Goal: Task Accomplishment & Management: Manage account settings

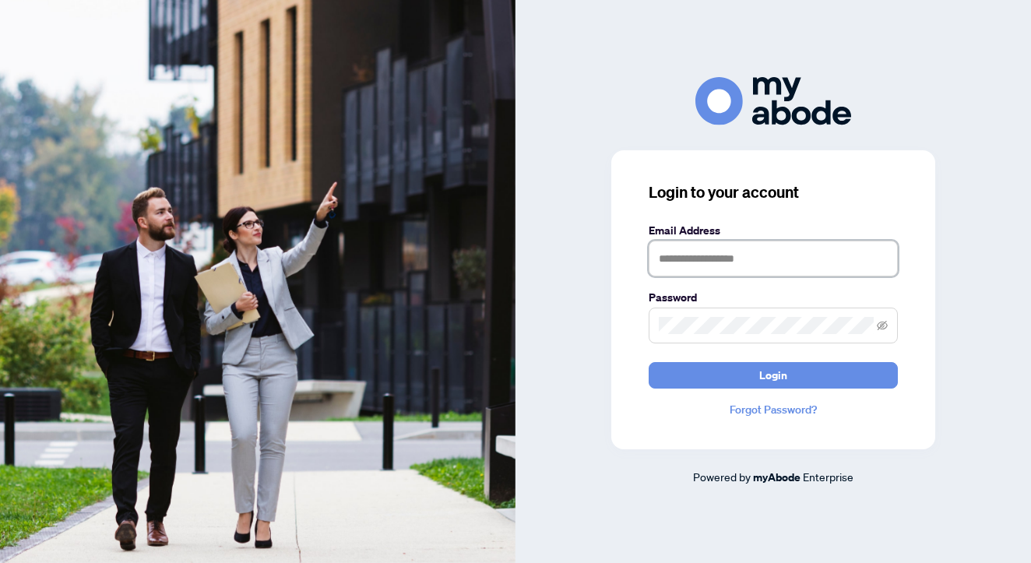
type input "**********"
click at [773, 374] on button "Login" at bounding box center [772, 375] width 249 height 26
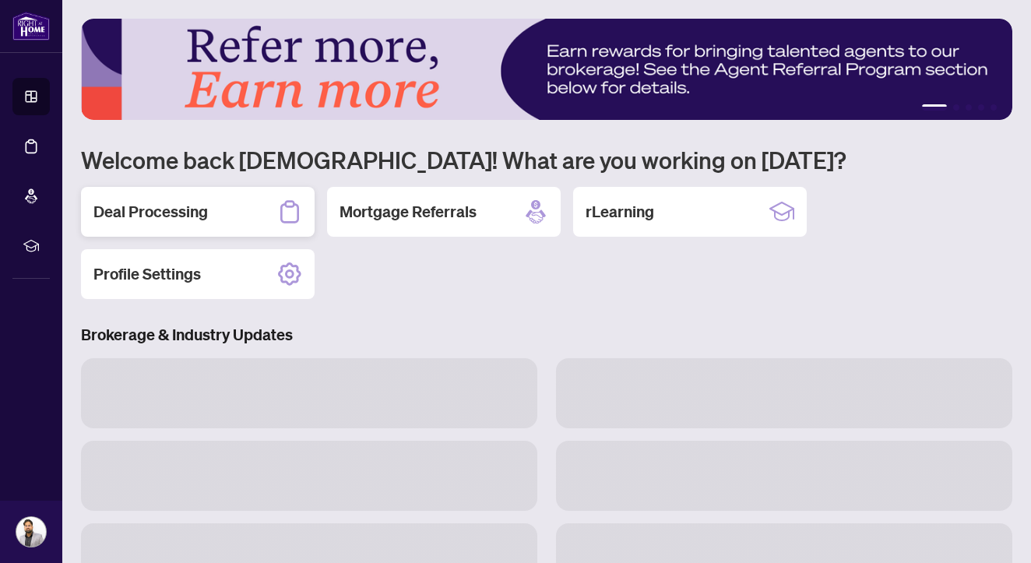
click at [289, 227] on div "Deal Processing" at bounding box center [198, 212] width 234 height 50
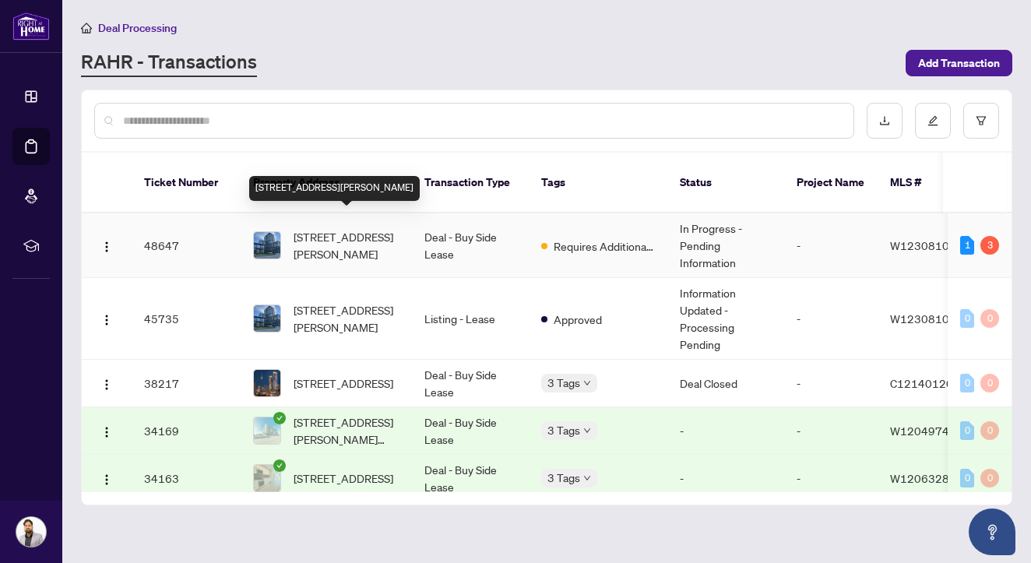
click at [378, 248] on td "[STREET_ADDRESS][PERSON_NAME]" at bounding box center [326, 245] width 171 height 65
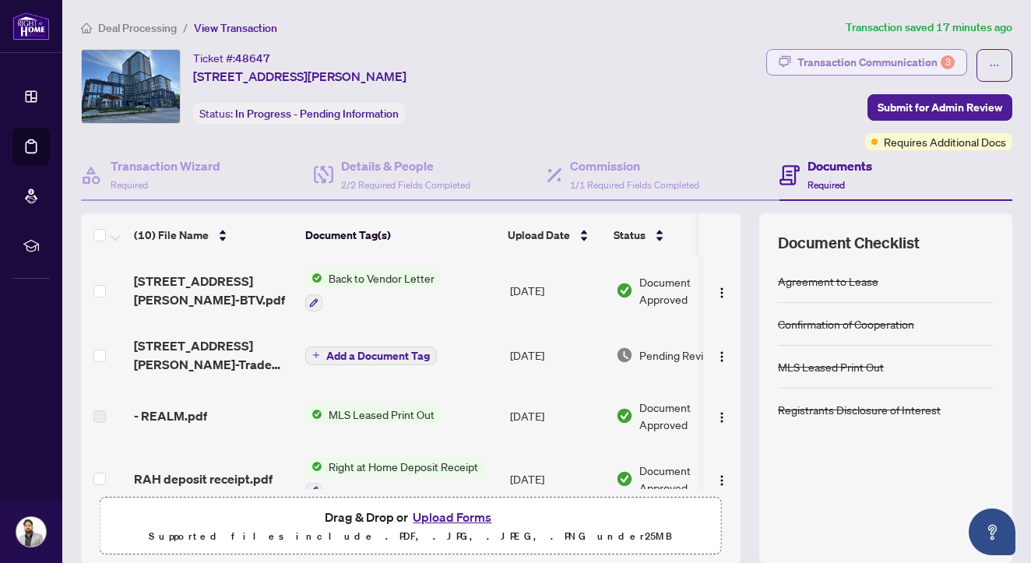
click at [853, 64] on div "Transaction Communication 3" at bounding box center [875, 62] width 157 height 25
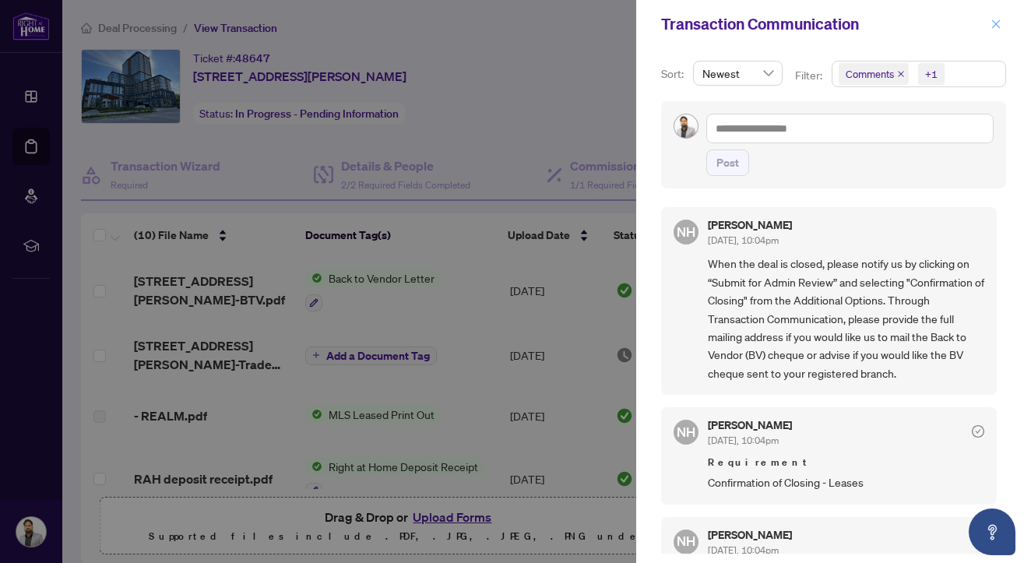
click at [996, 30] on icon "close" at bounding box center [995, 24] width 11 height 11
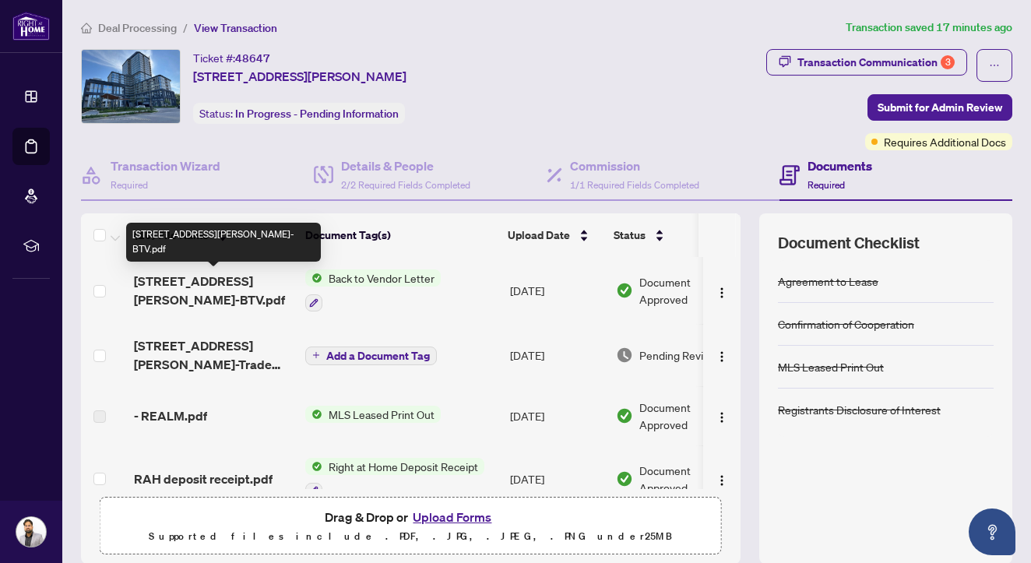
click at [181, 296] on span "[STREET_ADDRESS][PERSON_NAME]-BTV.pdf" at bounding box center [213, 290] width 159 height 37
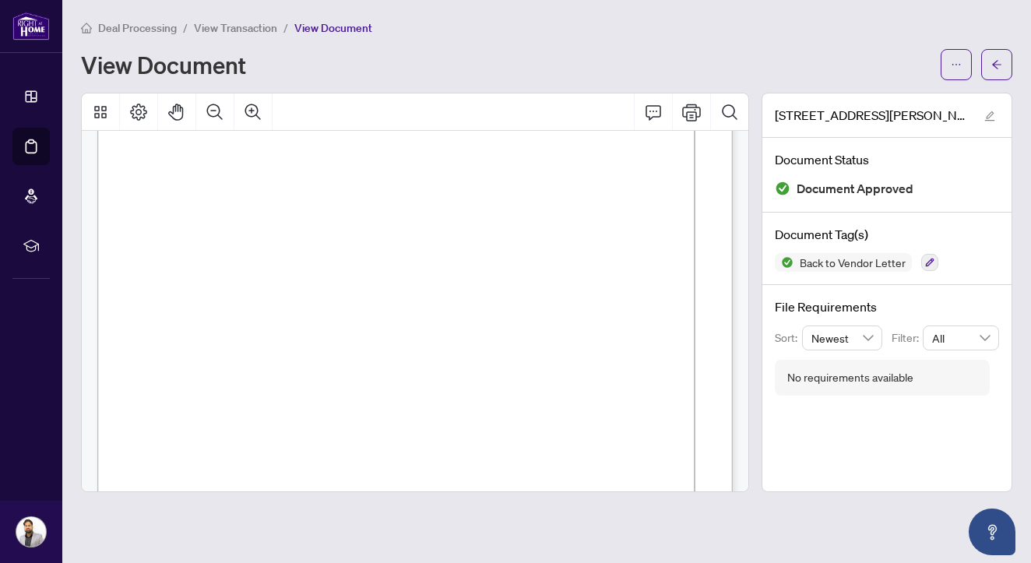
scroll to position [240, 0]
click at [259, 35] on li "View Transaction" at bounding box center [235, 28] width 83 height 18
click at [262, 33] on span "View Transaction" at bounding box center [235, 28] width 83 height 14
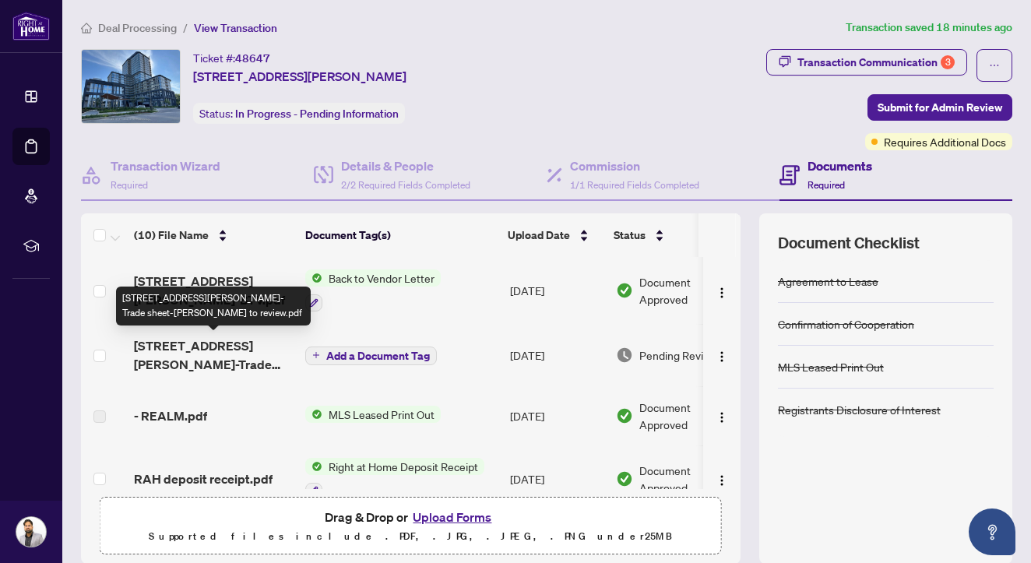
click at [180, 358] on span "[STREET_ADDRESS][PERSON_NAME]-Trade sheet-[PERSON_NAME] to review.pdf" at bounding box center [213, 354] width 159 height 37
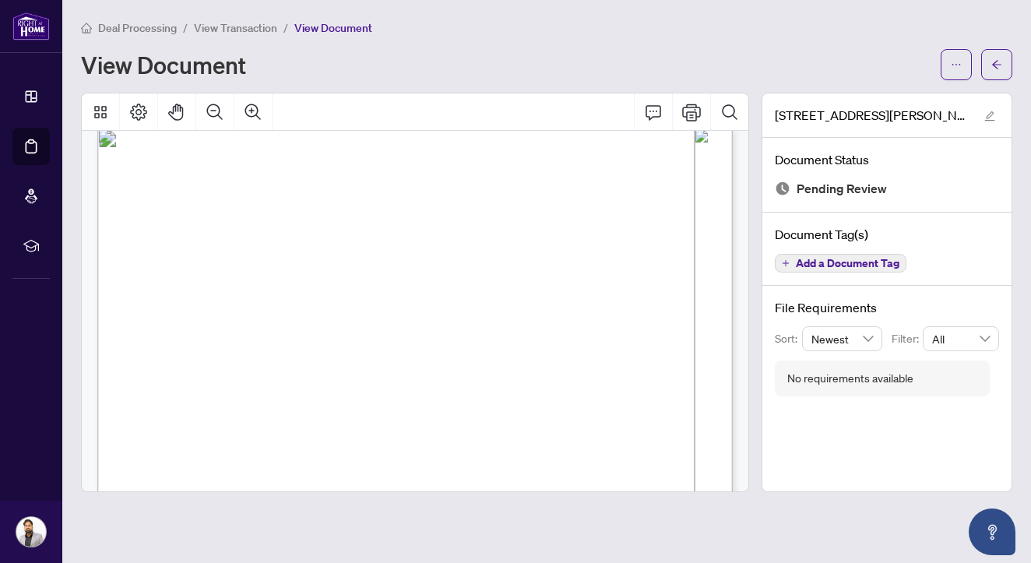
scroll to position [17, 0]
click at [245, 37] on div "Deal Processing / View Transaction / View Document View Document" at bounding box center [546, 49] width 931 height 61
click at [252, 33] on span "View Transaction" at bounding box center [235, 28] width 83 height 14
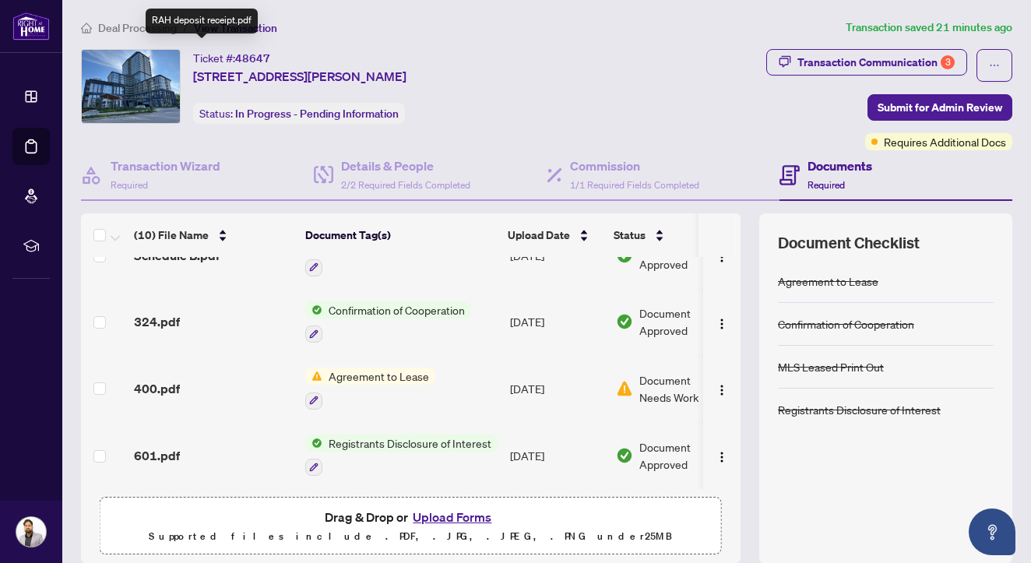
scroll to position [424, 0]
click at [162, 381] on span "400.pdf" at bounding box center [157, 388] width 46 height 19
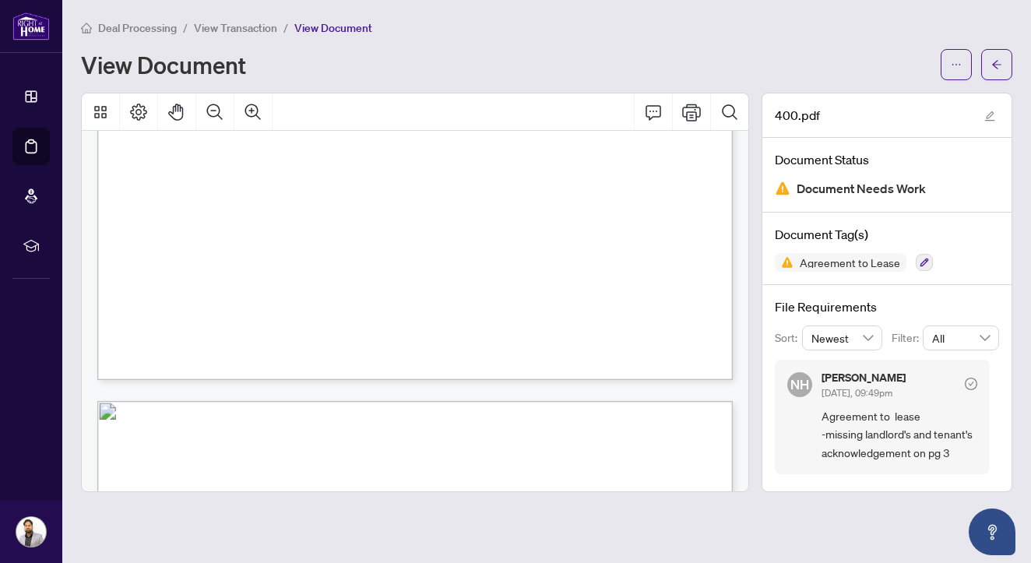
scroll to position [564, 0]
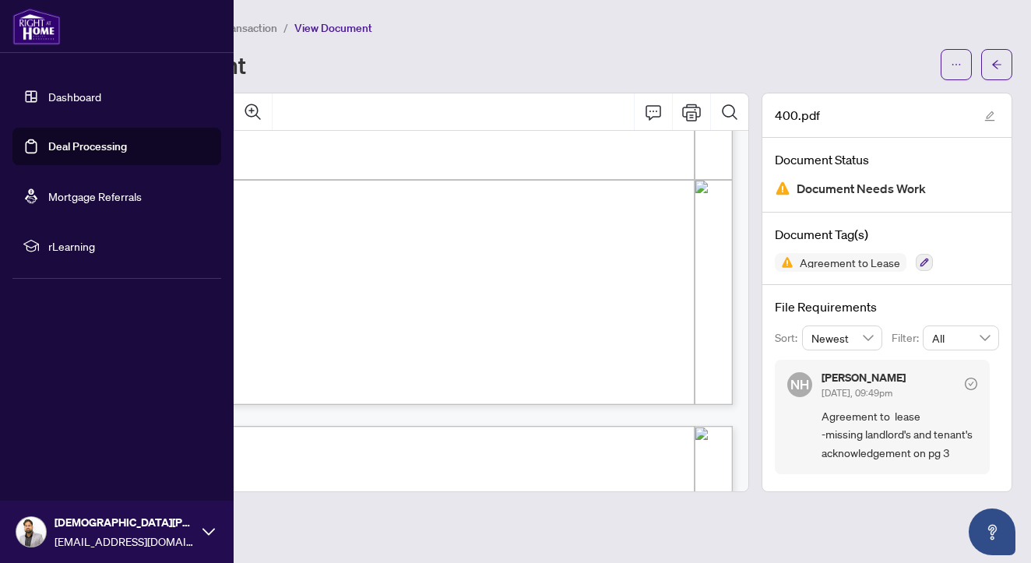
click at [48, 148] on link "Deal Processing" at bounding box center [87, 146] width 79 height 14
